Goal: Book appointment/travel/reservation

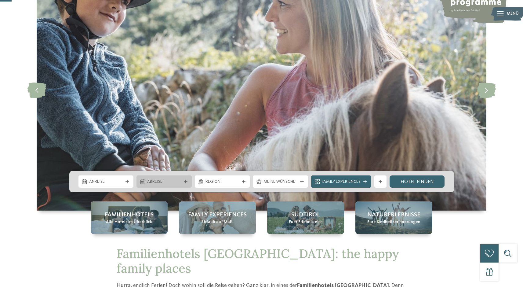
scroll to position [61, 0]
click at [128, 180] on icon at bounding box center [128, 182] width 4 height 4
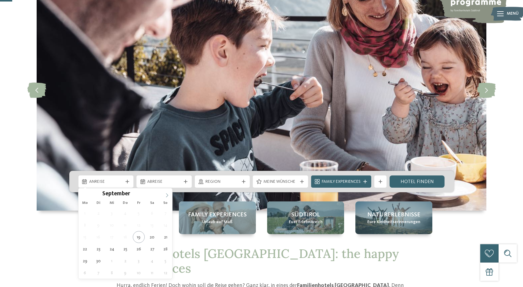
click at [166, 195] on icon at bounding box center [167, 195] width 4 height 4
type input "****"
click at [166, 195] on icon at bounding box center [167, 195] width 4 height 4
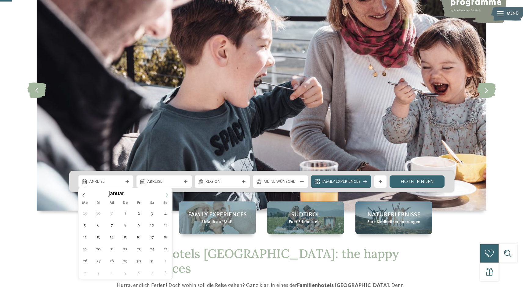
click at [166, 195] on icon at bounding box center [167, 195] width 4 height 4
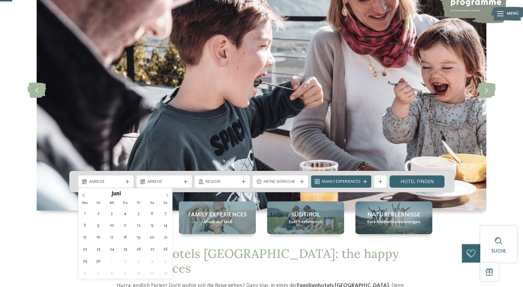
type div "[DATE]"
type input "****"
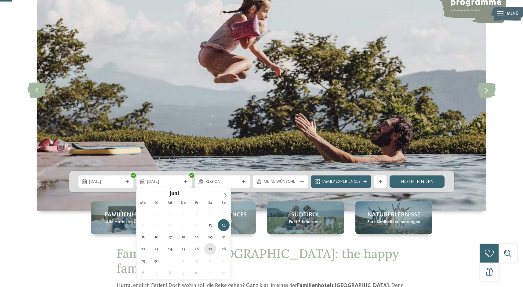
type div "[DATE]"
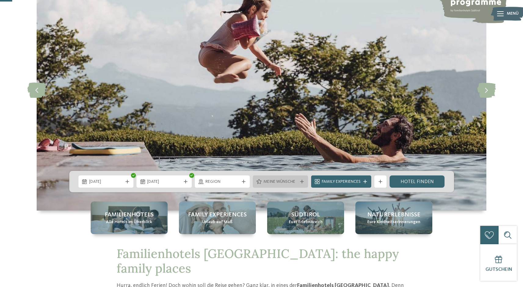
click at [283, 185] on span "Meine Wünsche" at bounding box center [281, 182] width 34 height 6
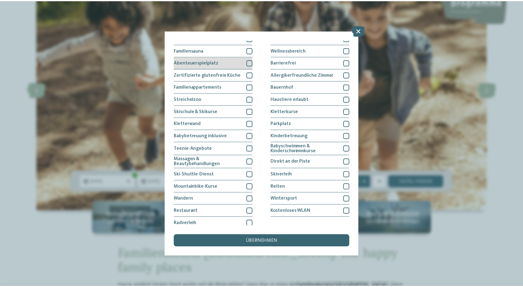
scroll to position [33, 0]
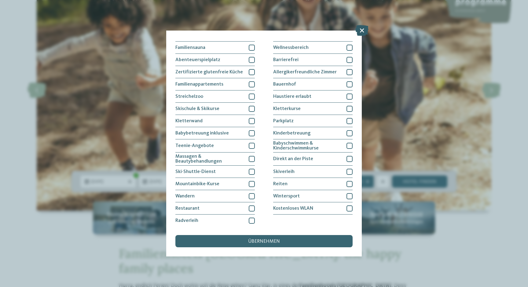
click at [362, 32] on icon at bounding box center [361, 30] width 13 height 11
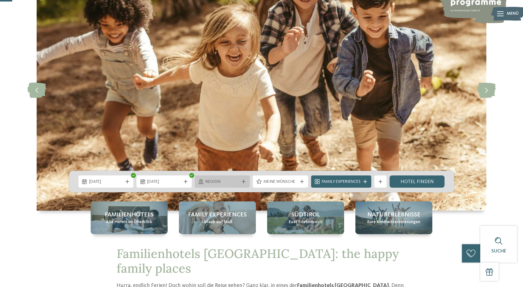
click at [242, 187] on div "Region" at bounding box center [222, 181] width 55 height 12
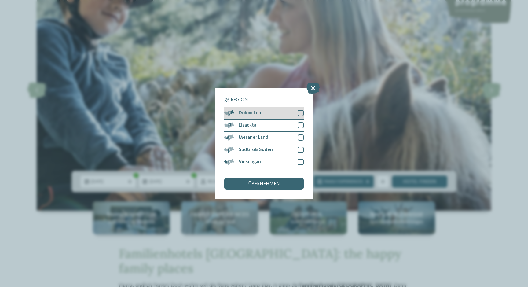
click at [301, 115] on div at bounding box center [301, 113] width 6 height 6
click at [300, 123] on div at bounding box center [301, 125] width 6 height 6
click at [299, 135] on div at bounding box center [301, 137] width 6 height 6
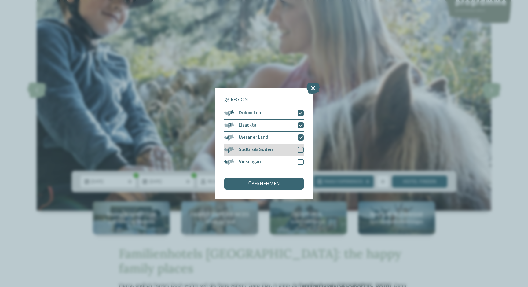
click at [299, 145] on div "Südtirols Süden" at bounding box center [263, 150] width 79 height 12
drag, startPoint x: 301, startPoint y: 166, endPoint x: 297, endPoint y: 173, distance: 8.5
click at [301, 165] on div "Vinschgau" at bounding box center [263, 162] width 79 height 12
click at [287, 183] on div "übernehmen" at bounding box center [263, 184] width 79 height 12
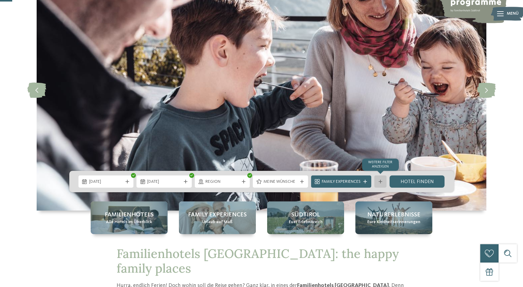
click at [384, 182] on div at bounding box center [381, 182] width 6 height 4
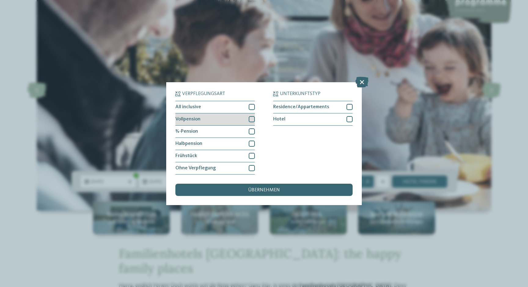
click at [254, 117] on div at bounding box center [252, 119] width 6 height 6
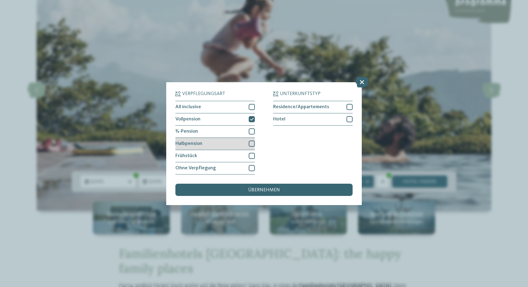
click at [252, 141] on div at bounding box center [252, 144] width 6 height 6
click at [253, 131] on div at bounding box center [252, 131] width 6 height 6
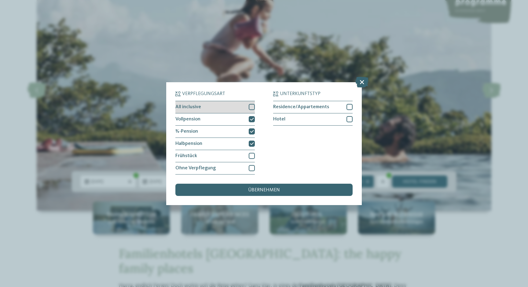
click at [254, 108] on div at bounding box center [252, 107] width 6 height 6
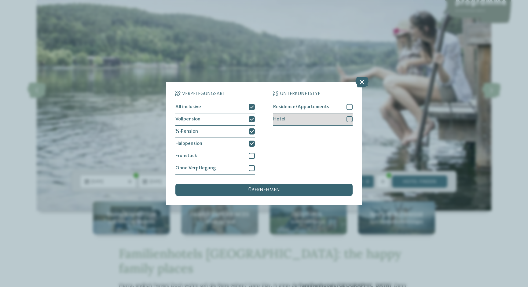
click at [317, 119] on div "Hotel" at bounding box center [312, 119] width 79 height 12
click at [285, 187] on div "übernehmen" at bounding box center [263, 190] width 177 height 12
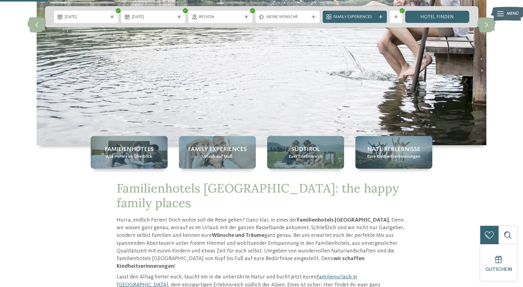
scroll to position [122, 0]
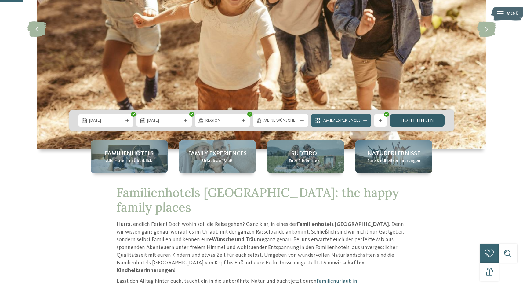
click at [403, 124] on link "Hotel finden" at bounding box center [417, 120] width 55 height 12
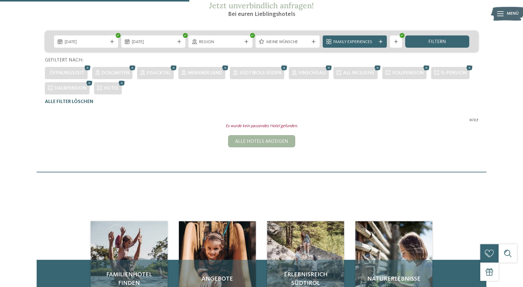
scroll to position [124, 0]
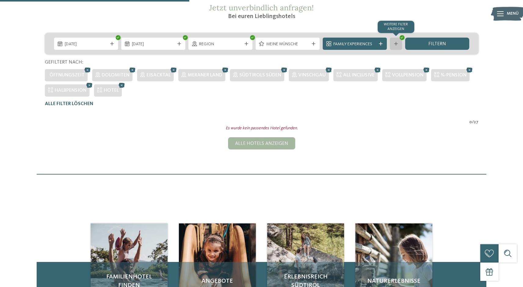
click at [395, 45] on icon at bounding box center [396, 44] width 4 height 4
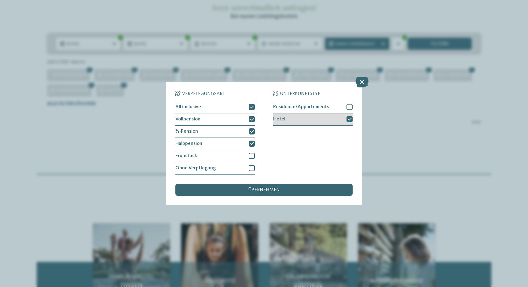
click at [350, 119] on icon at bounding box center [350, 119] width 4 height 4
click at [254, 143] on icon at bounding box center [252, 144] width 4 height 4
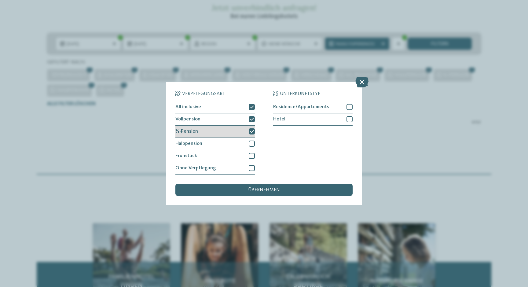
click at [254, 134] on div at bounding box center [252, 131] width 6 height 6
click at [253, 120] on icon at bounding box center [252, 119] width 4 height 4
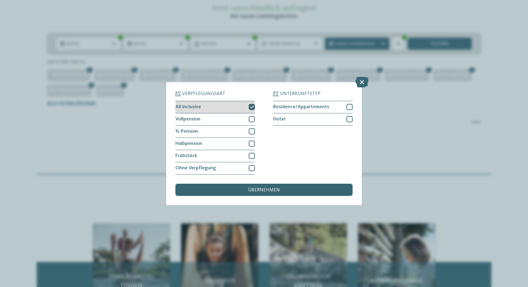
click at [253, 109] on div at bounding box center [252, 107] width 6 height 6
click at [252, 117] on div at bounding box center [252, 119] width 6 height 6
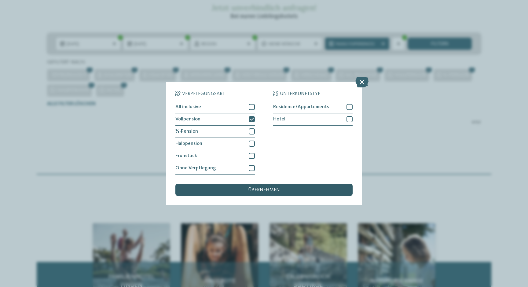
click at [270, 191] on span "übernehmen" at bounding box center [264, 190] width 32 height 5
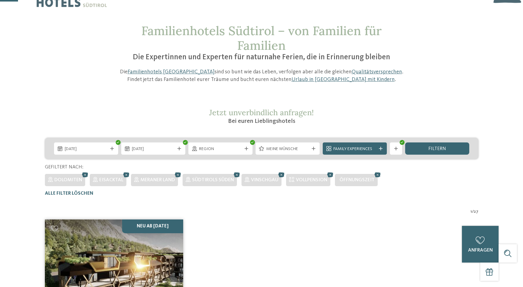
scroll to position [17, 0]
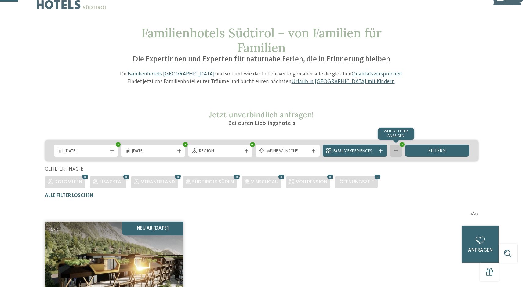
click at [394, 152] on div at bounding box center [396, 151] width 6 height 4
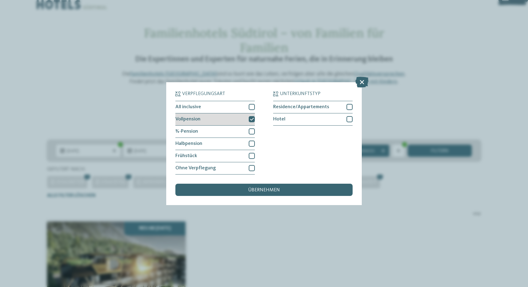
click at [254, 122] on div at bounding box center [252, 119] width 6 height 6
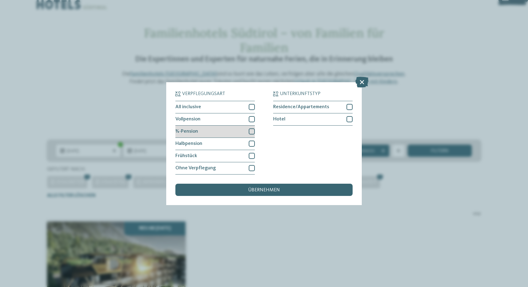
click at [253, 131] on div at bounding box center [252, 131] width 6 height 6
click at [263, 186] on div "übernehmen" at bounding box center [263, 190] width 177 height 12
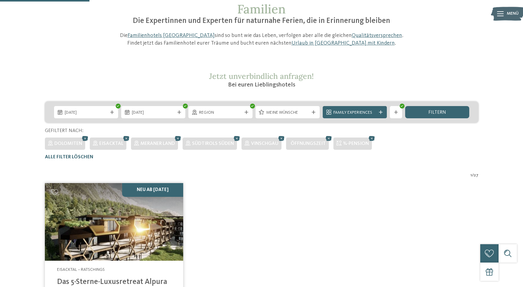
scroll to position [48, 0]
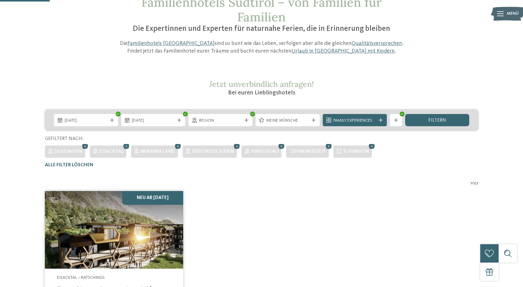
click at [390, 119] on div "Weitere Filter anzeigen Weitere Filter anzeigen" at bounding box center [396, 120] width 15 height 12
